Goal: Task Accomplishment & Management: Manage account settings

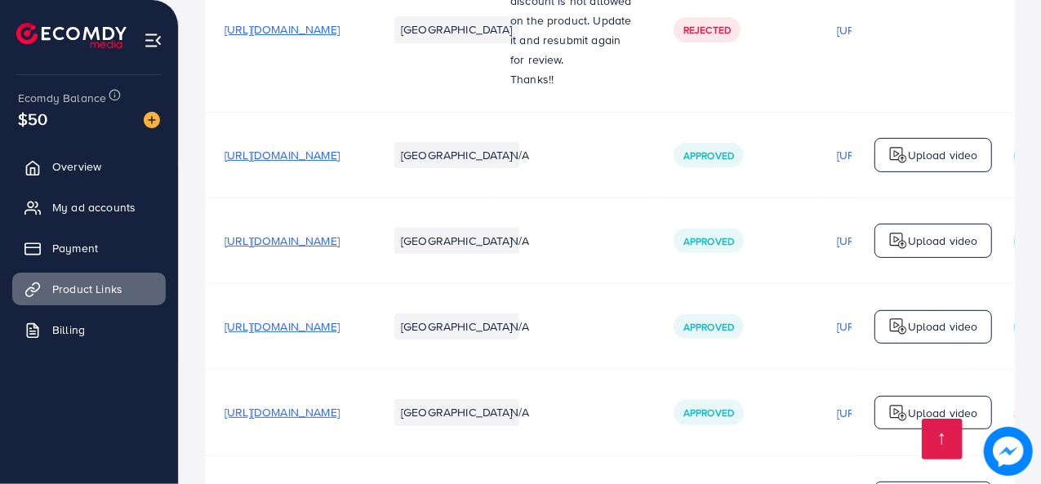
scroll to position [354, 0]
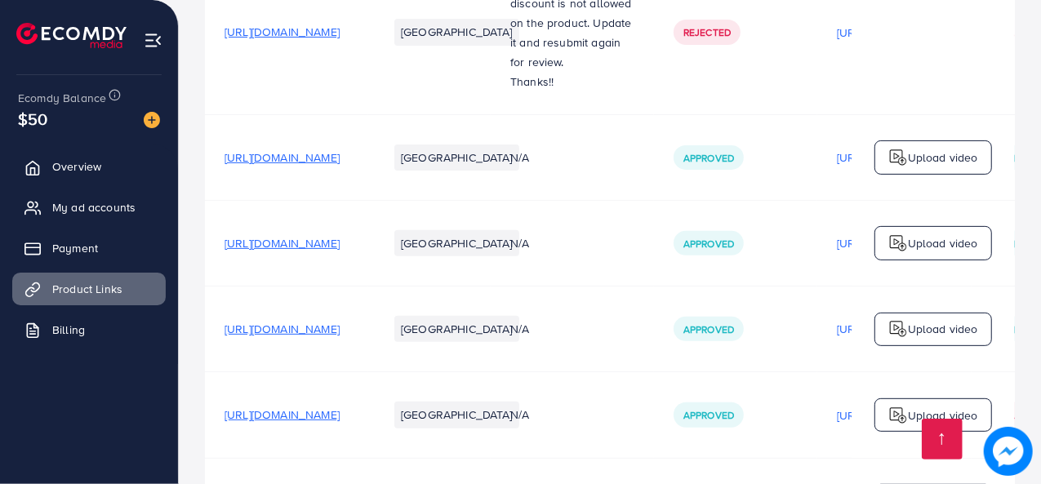
click at [937, 163] on p "Upload video" at bounding box center [943, 158] width 70 height 20
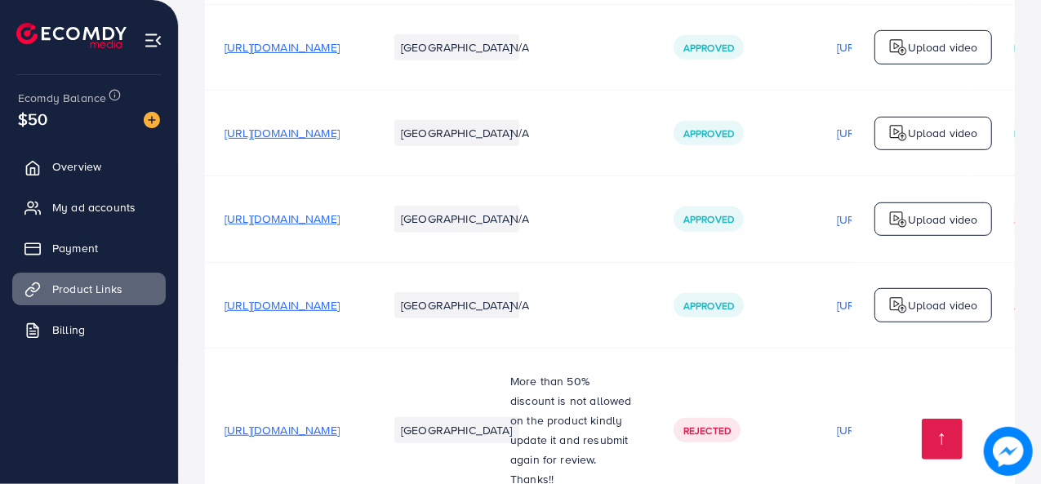
scroll to position [552, 0]
click at [122, 202] on span "My ad accounts" at bounding box center [97, 207] width 83 height 16
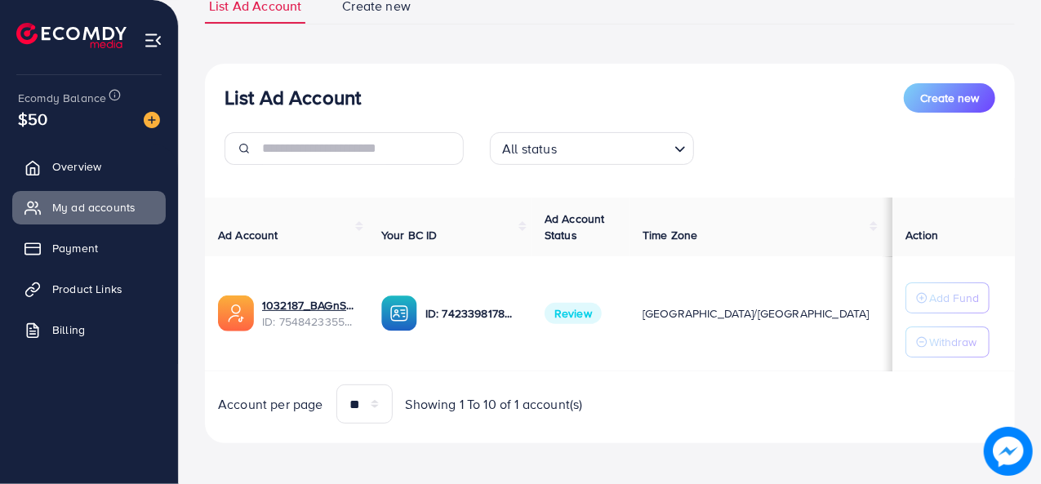
scroll to position [133, 0]
click at [463, 327] on div "ID: 7423398178336194577" at bounding box center [449, 313] width 137 height 36
click at [407, 316] on img at bounding box center [399, 313] width 36 height 36
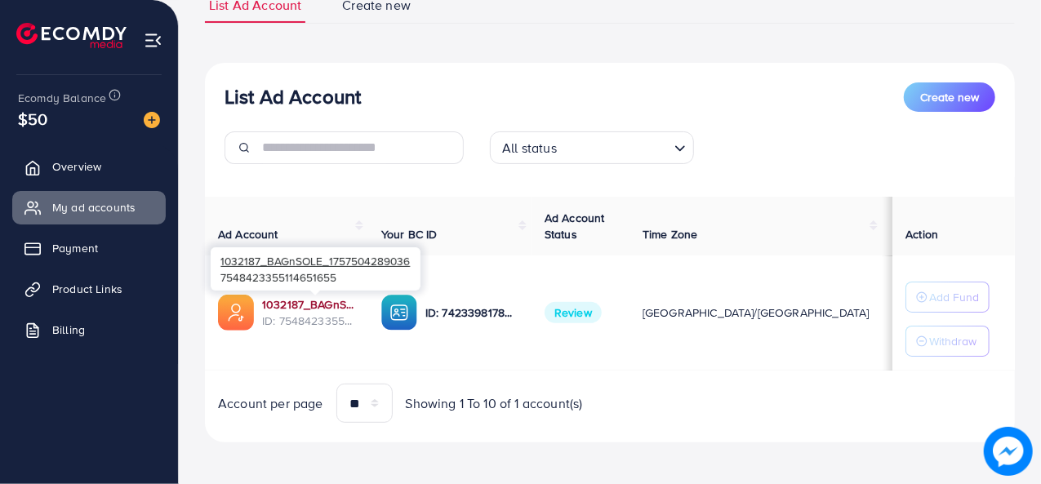
click at [310, 301] on link "1032187_BAGnSOLE_1757504289036" at bounding box center [308, 304] width 93 height 16
